Goal: Navigation & Orientation: Find specific page/section

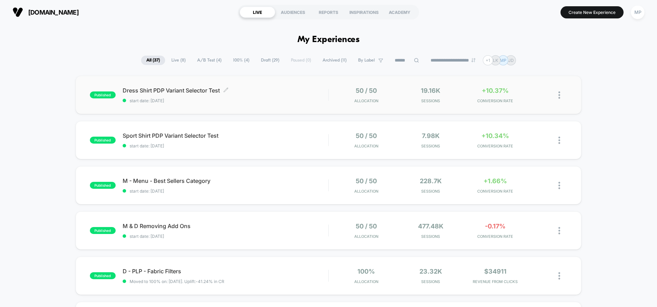
click at [300, 93] on span "Dress Shirt PDP Variant Selector Test Click to edit experience details" at bounding box center [225, 90] width 205 height 7
click at [283, 137] on span "Sport Shirt PDP Variant Selector Test Click to edit experience details" at bounding box center [225, 135] width 205 height 7
